Goal: Task Accomplishment & Management: Use online tool/utility

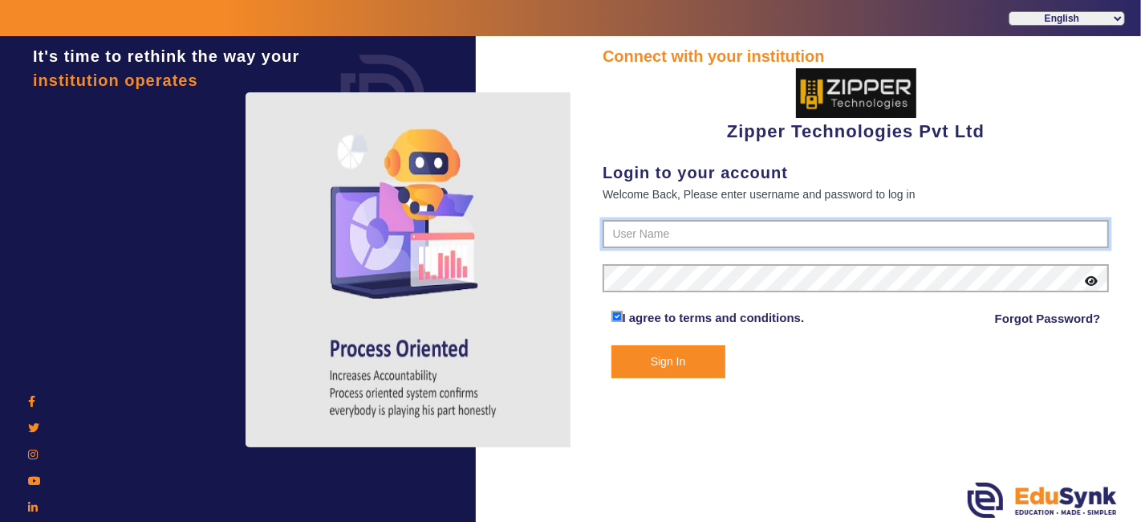
click at [693, 237] on input "text" at bounding box center [856, 234] width 506 height 29
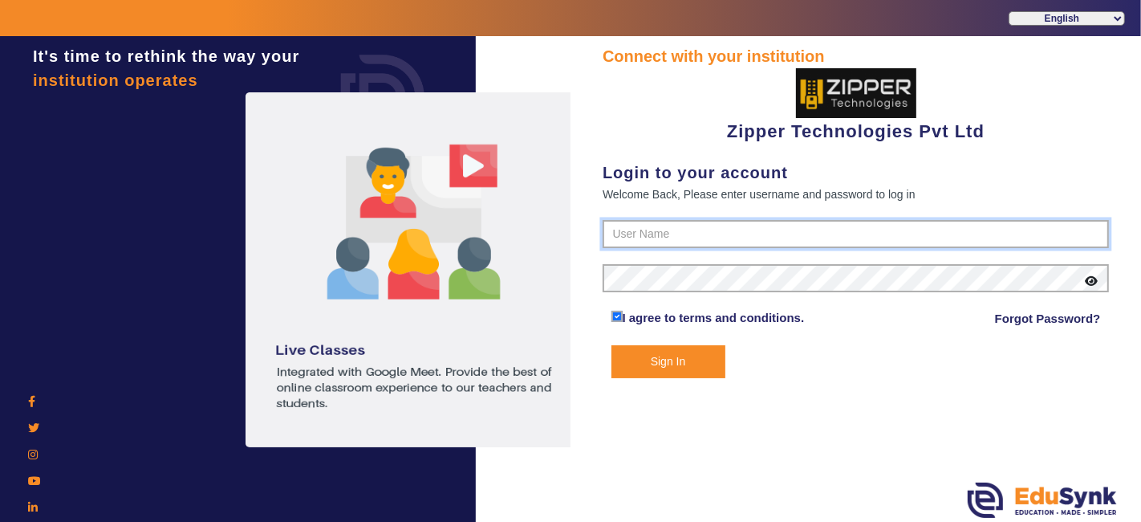
type input "1008790000"
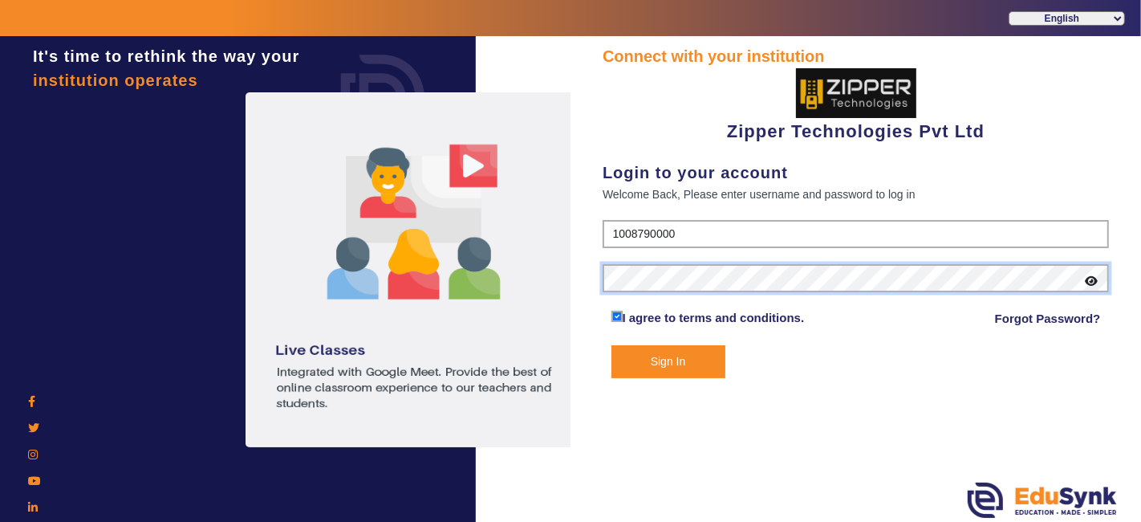
click at [612, 345] on button "Sign In" at bounding box center [669, 361] width 114 height 33
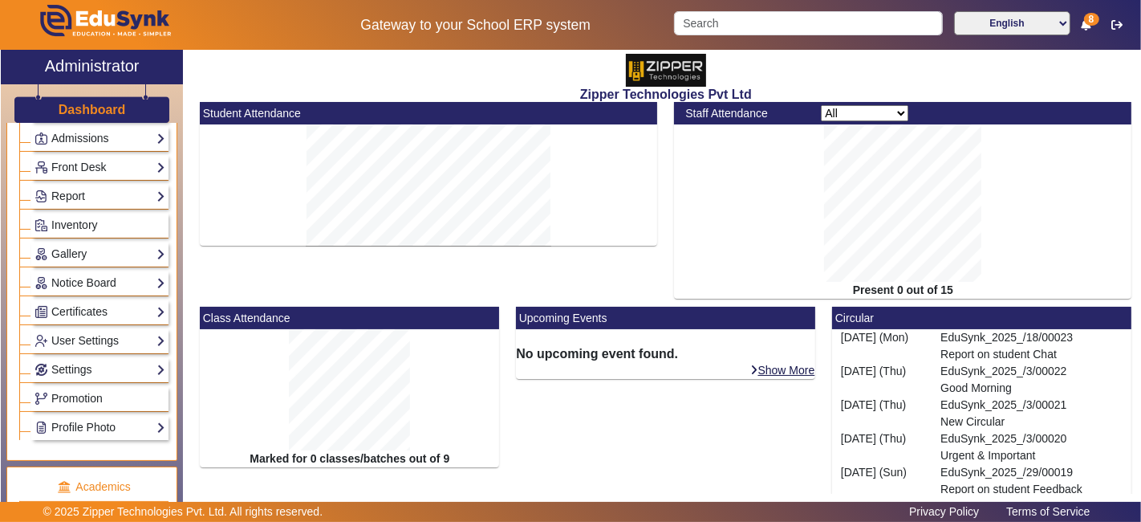
scroll to position [592, 0]
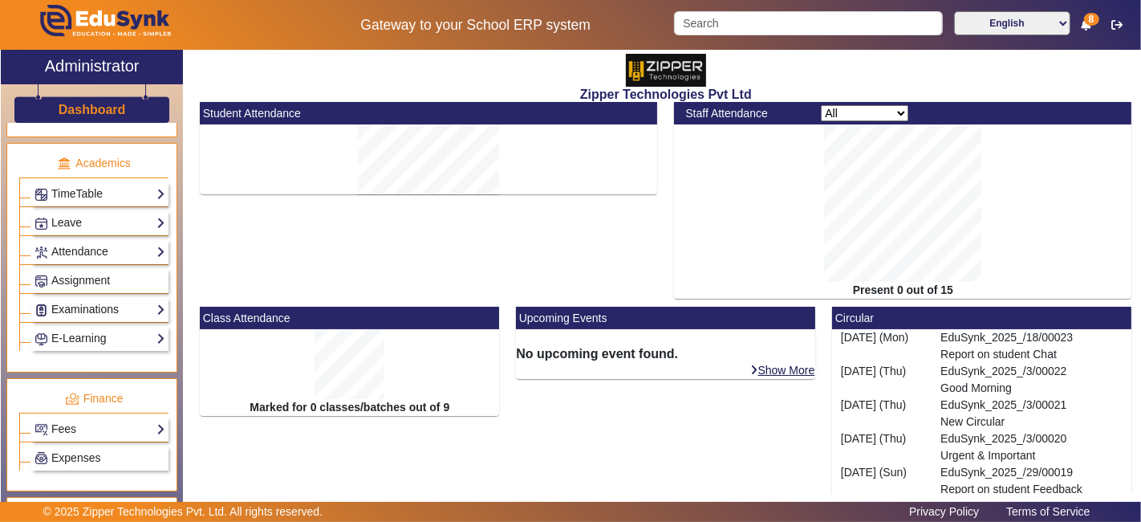
click at [103, 300] on link "Examinations" at bounding box center [100, 309] width 131 height 18
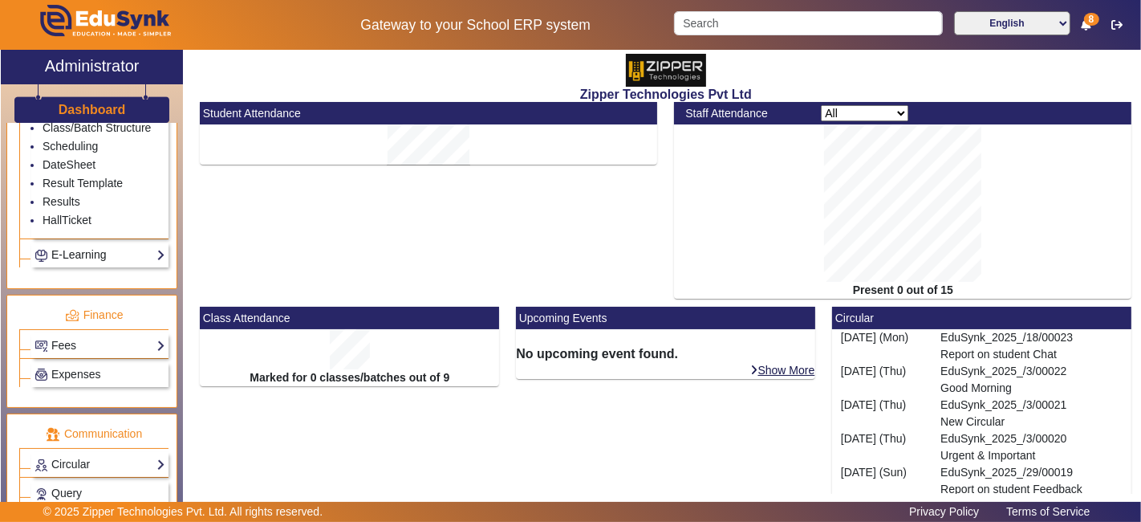
scroll to position [852, 0]
click at [57, 213] on link "HallTicket" at bounding box center [67, 219] width 49 height 13
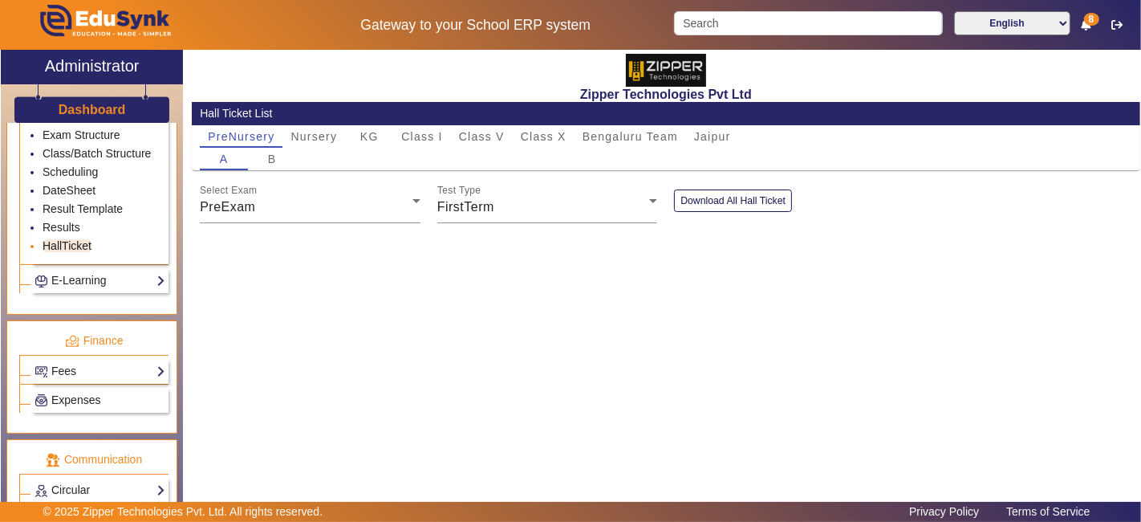
scroll to position [832, 0]
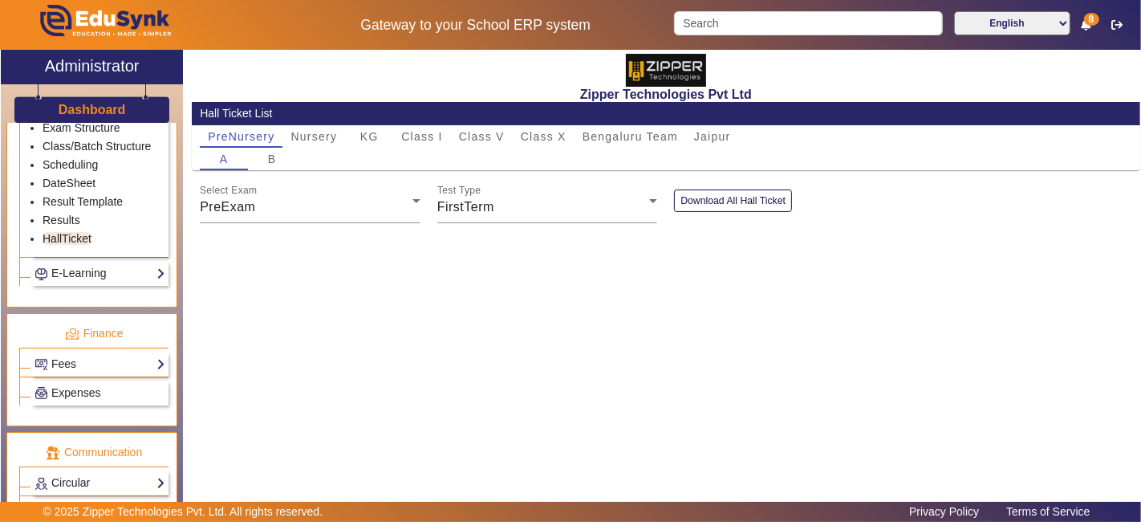
click at [287, 318] on div "Zipper Technologies Pvt Ltd Hall Ticket List PreNursery Nursery KG Class I Clas…" at bounding box center [662, 279] width 958 height 459
